Goal: Navigation & Orientation: Understand site structure

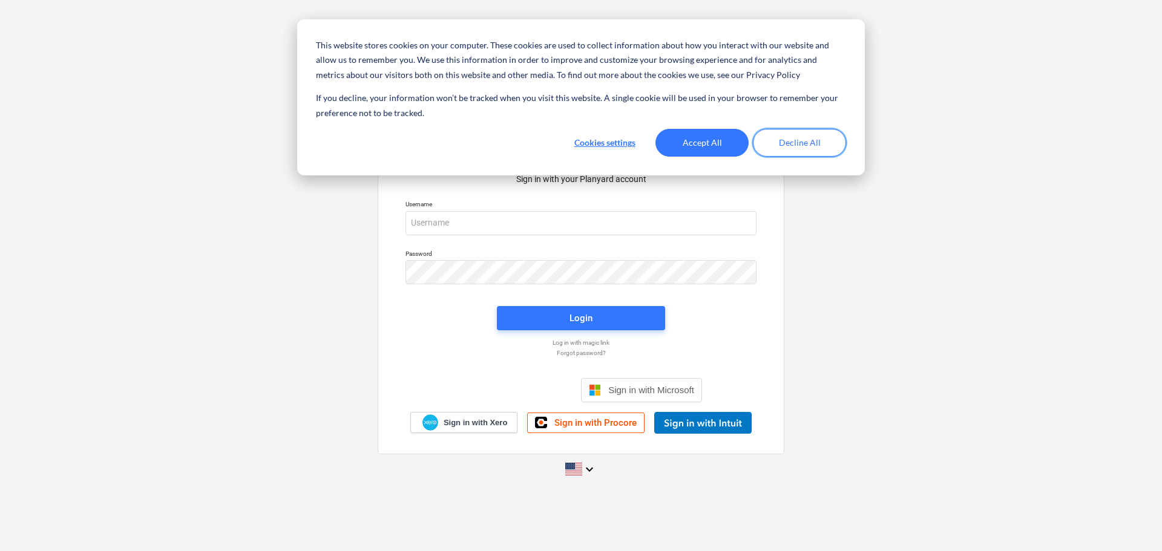
click at [821, 147] on button "Decline All" at bounding box center [799, 143] width 93 height 28
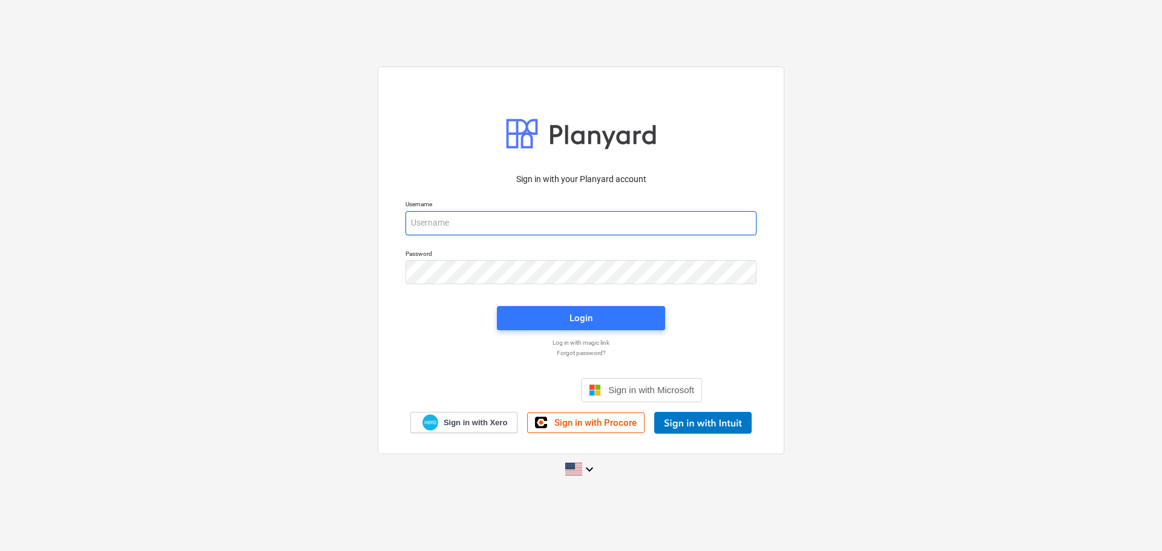
click at [556, 222] on input "email" at bounding box center [581, 223] width 351 height 24
type input "[PERSON_NAME][EMAIL_ADDRESS][DOMAIN_NAME]"
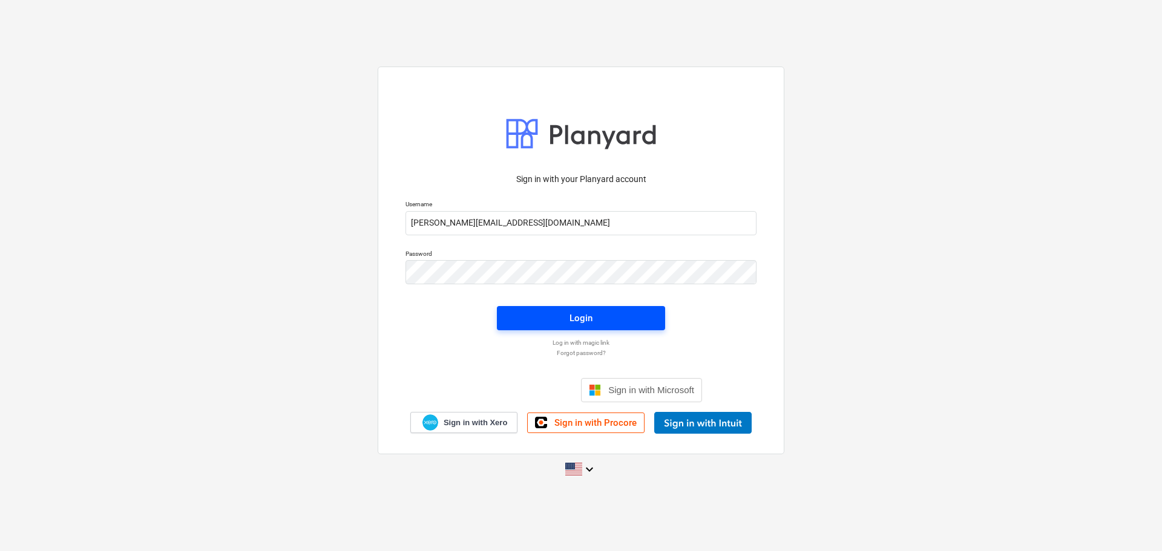
click at [585, 318] on div "Login" at bounding box center [581, 319] width 23 height 16
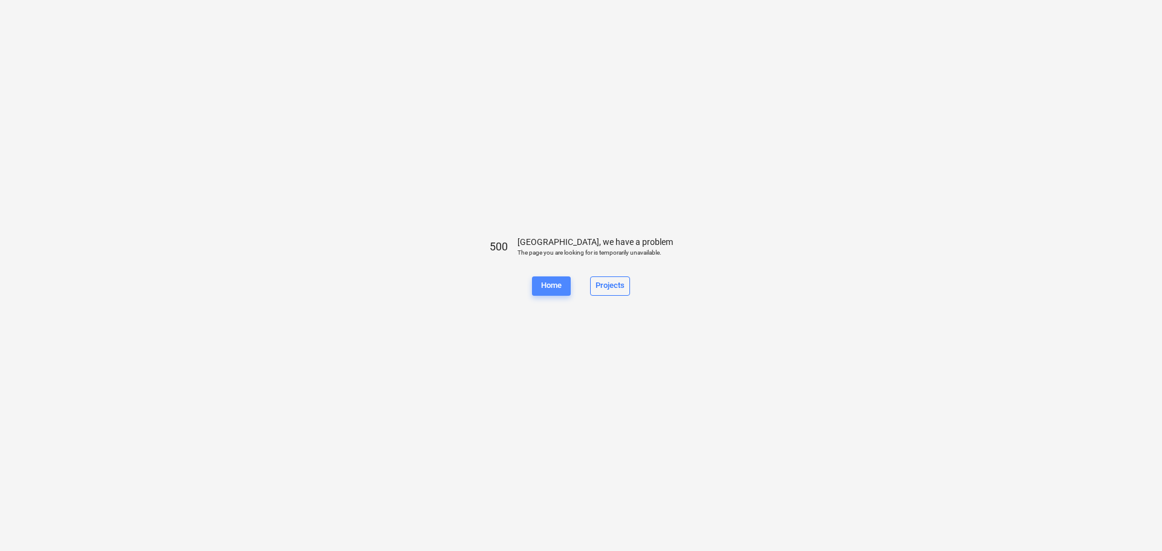
click at [551, 290] on div "Home" at bounding box center [551, 286] width 21 height 14
click at [614, 288] on div "Projects" at bounding box center [610, 286] width 29 height 14
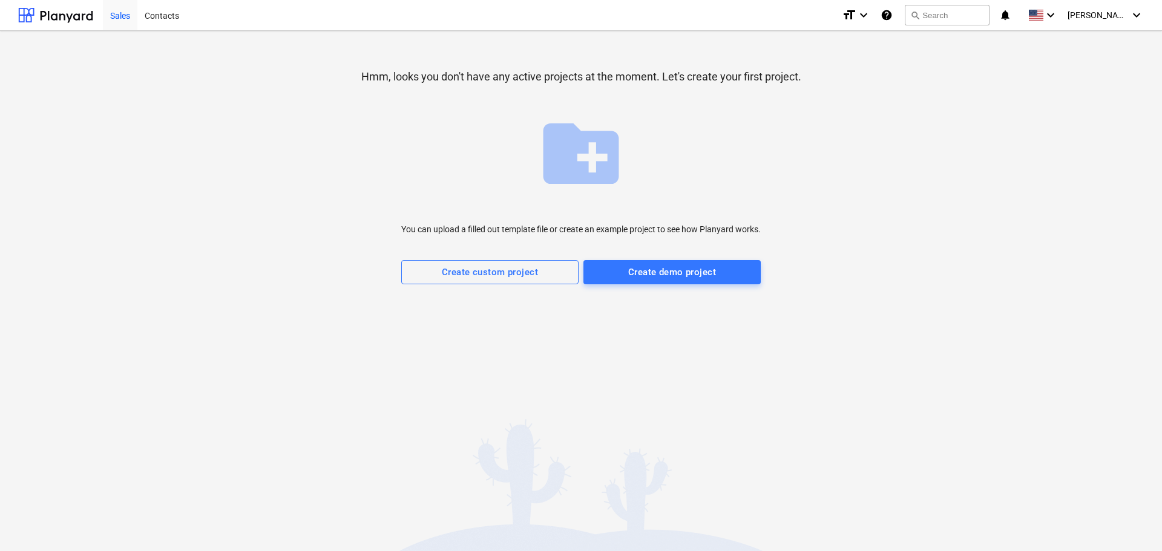
click at [122, 24] on div "Sales" at bounding box center [120, 14] width 35 height 31
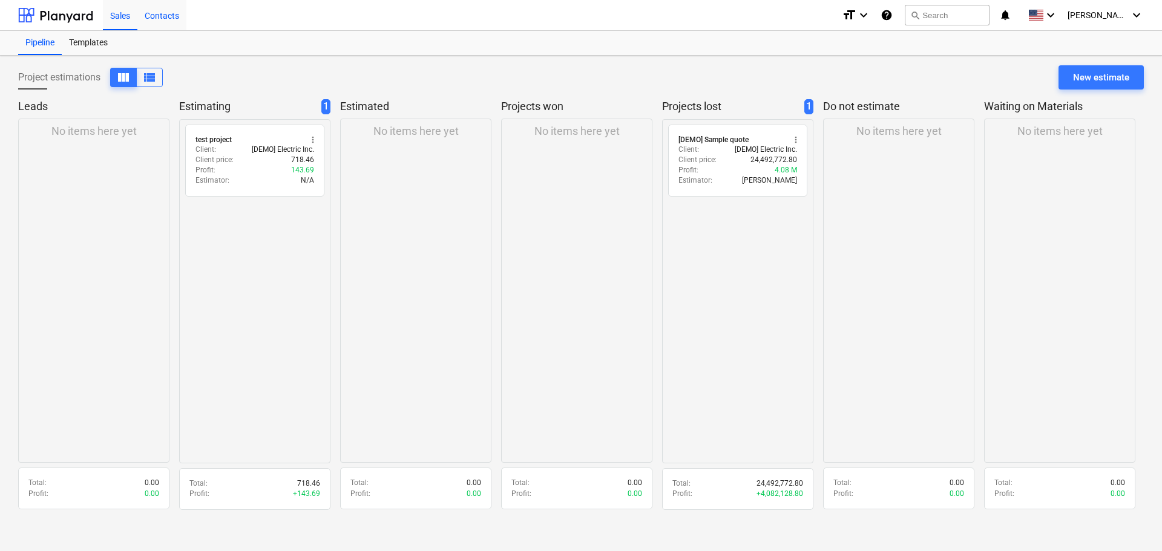
click at [152, 16] on div "Contacts" at bounding box center [161, 14] width 49 height 31
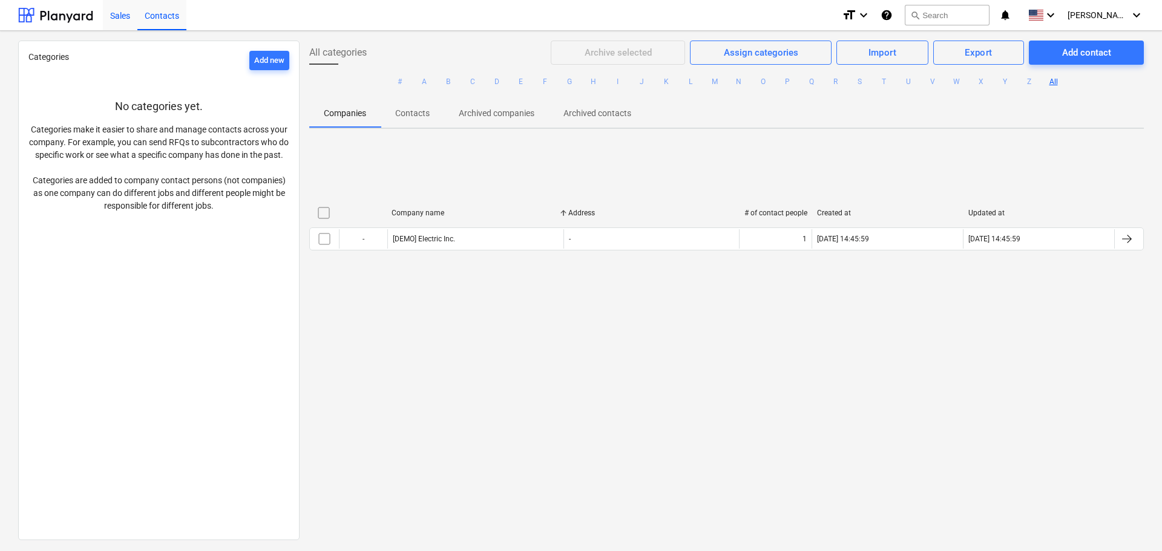
click at [121, 18] on div "Sales" at bounding box center [120, 14] width 35 height 31
